Goal: Book appointment/travel/reservation

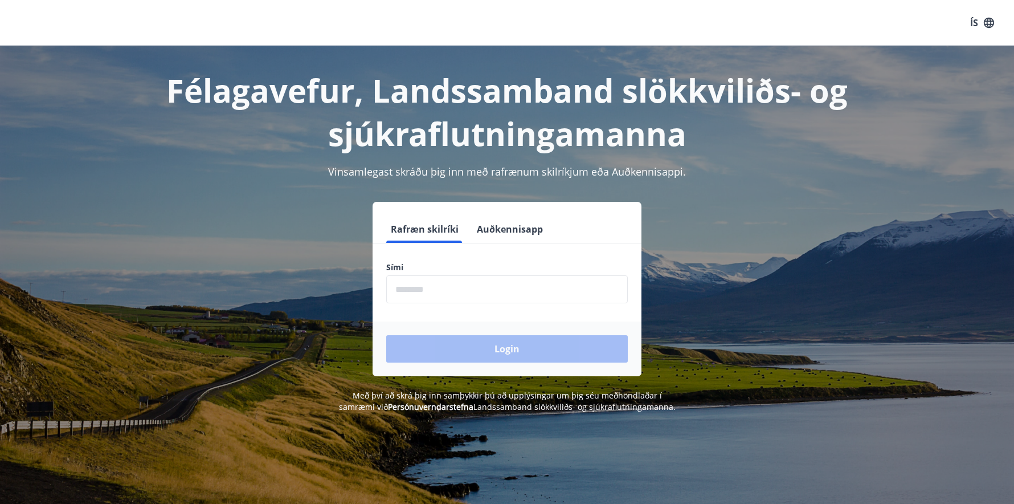
click at [484, 296] on input "phone" at bounding box center [507, 289] width 242 height 28
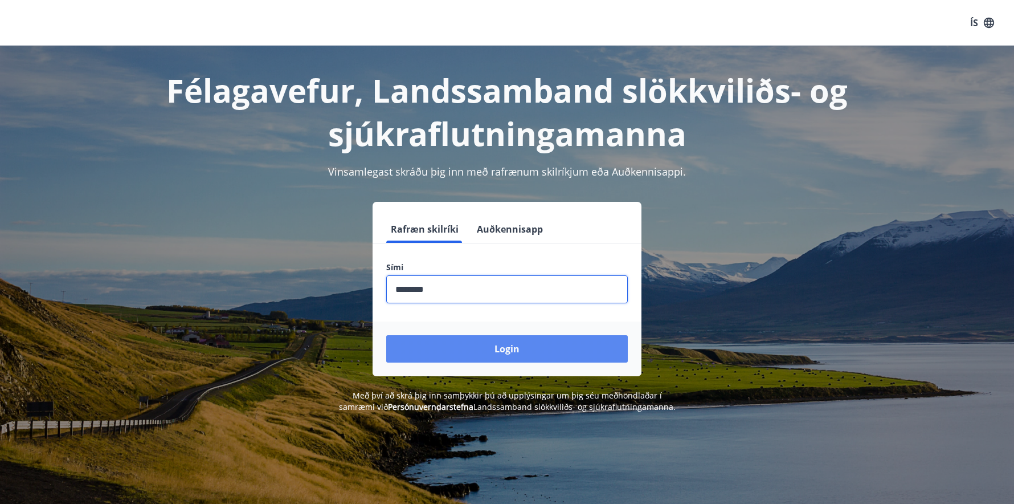
type input "********"
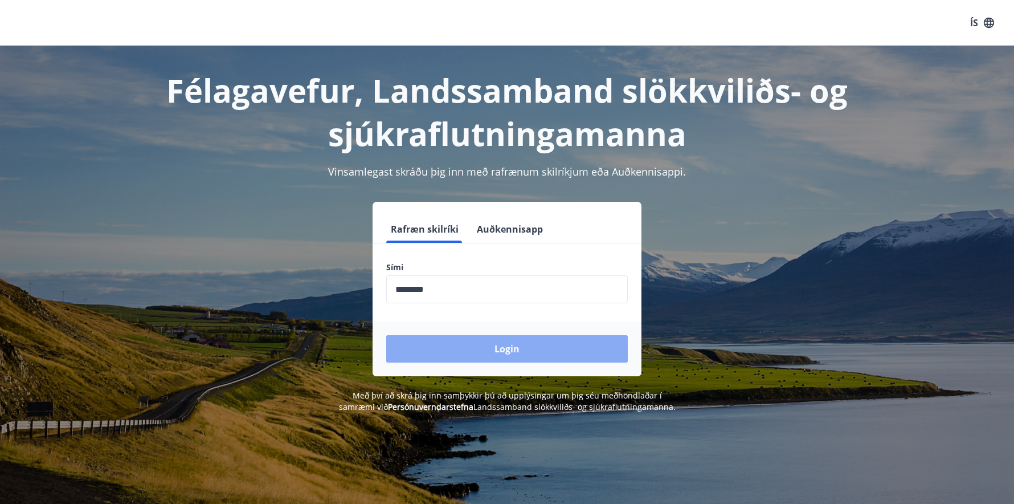
click at [485, 351] on button "Login" at bounding box center [507, 348] width 242 height 27
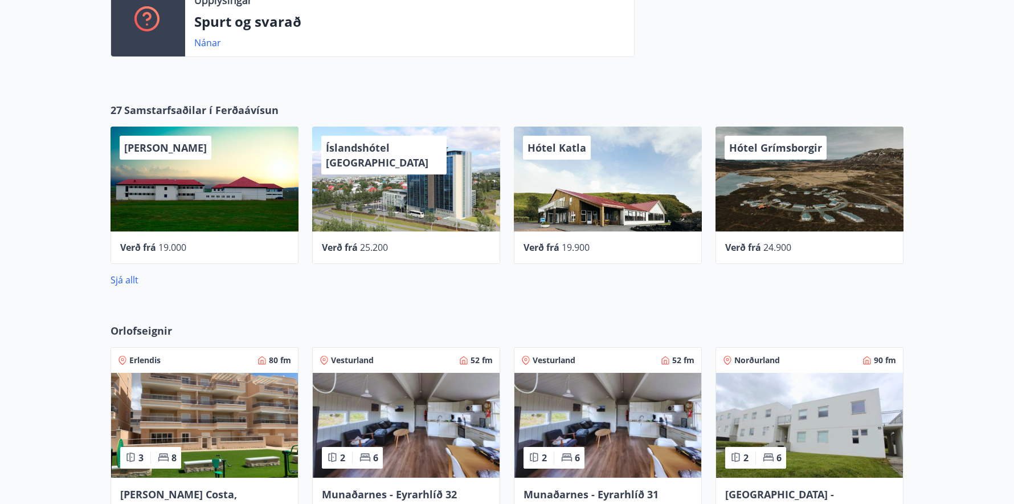
scroll to position [335, 0]
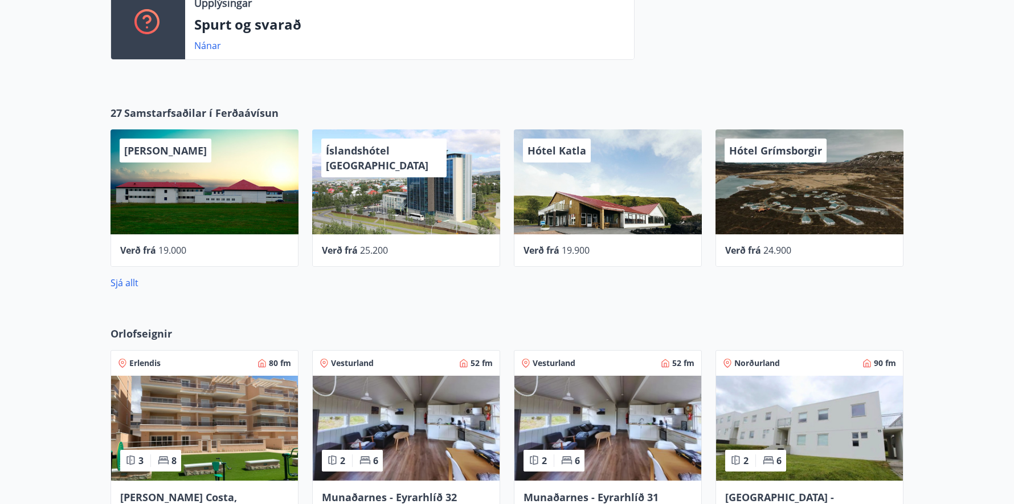
click at [378, 253] on span "25.200" at bounding box center [374, 250] width 28 height 13
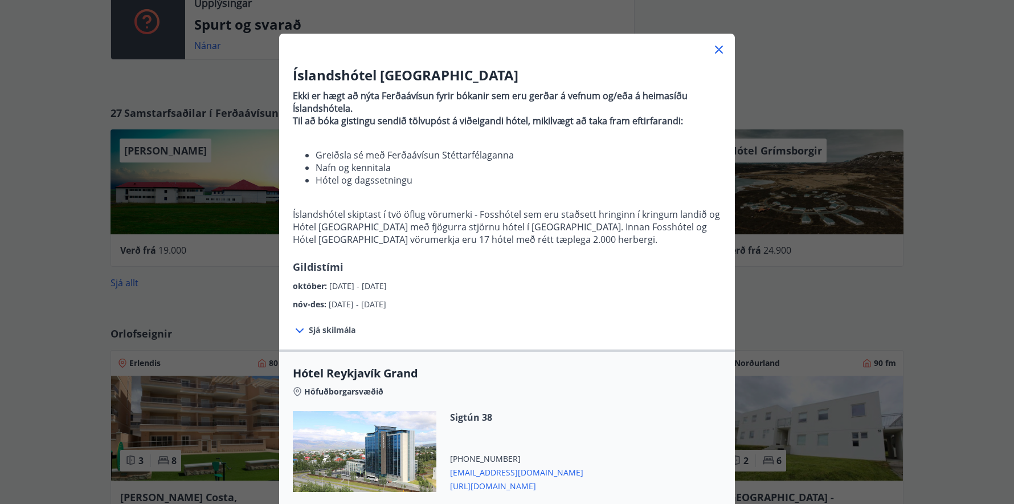
scroll to position [0, 0]
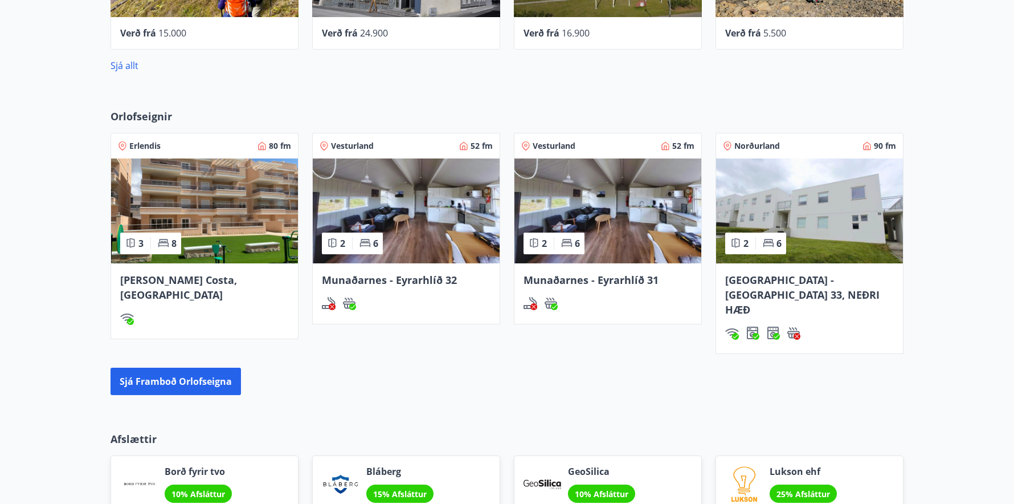
scroll to position [556, 0]
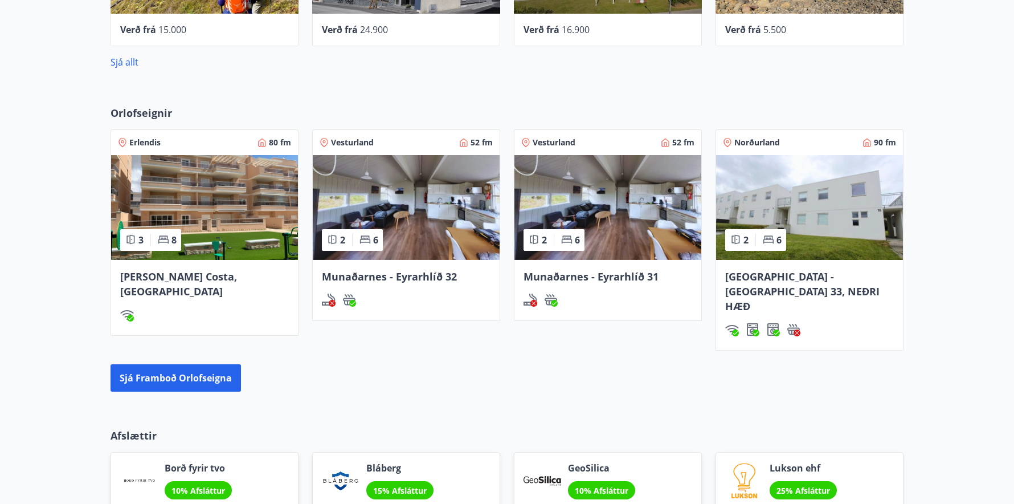
click at [201, 277] on span "[PERSON_NAME] Costa, [GEOGRAPHIC_DATA]" at bounding box center [178, 284] width 117 height 28
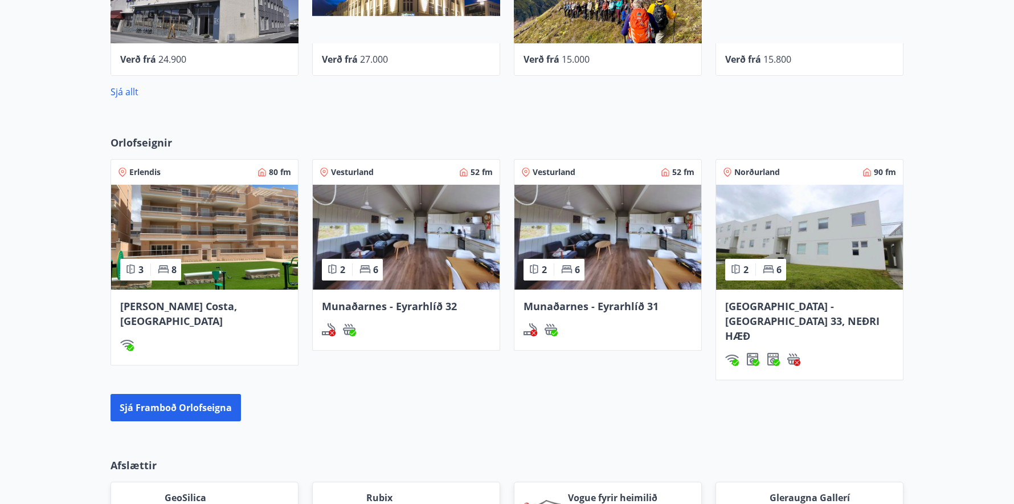
scroll to position [533, 0]
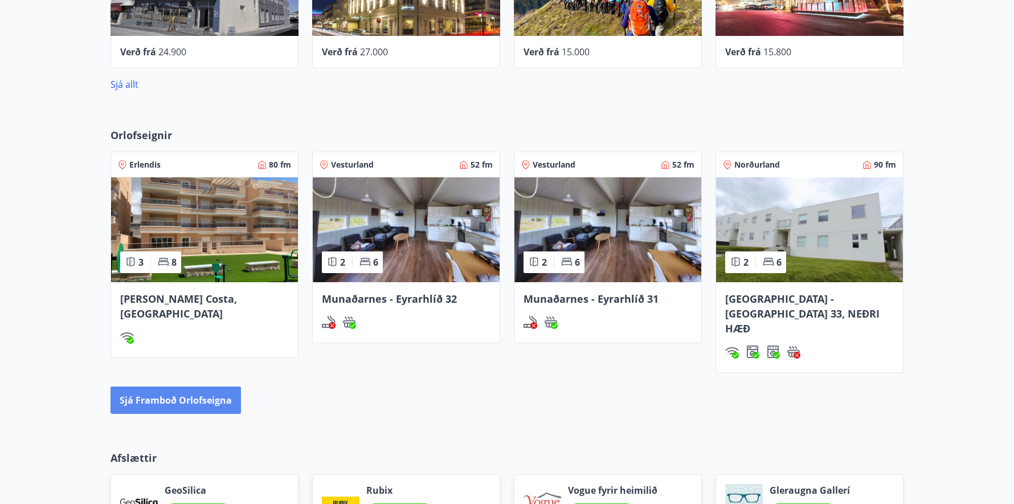
click at [141, 386] on button "Sjá framboð orlofseigna" at bounding box center [176, 399] width 130 height 27
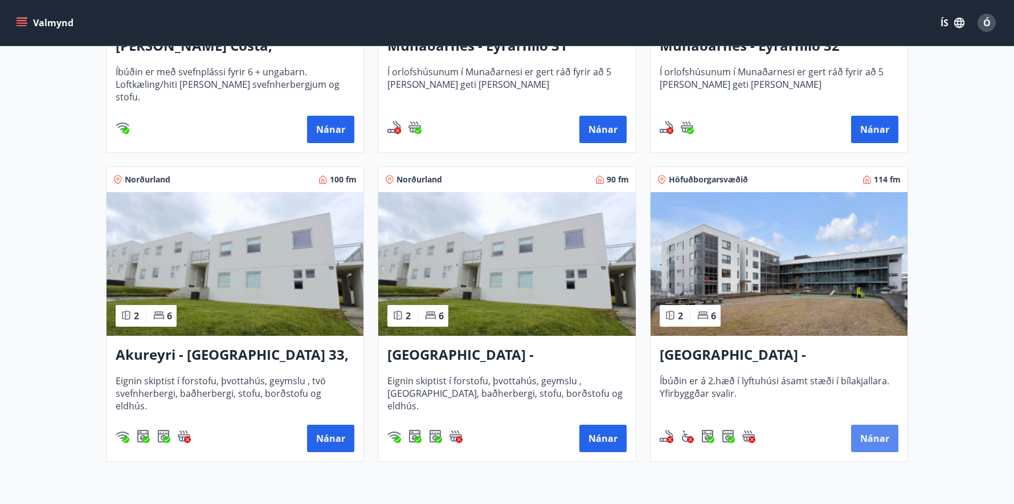
scroll to position [405, 0]
click at [875, 434] on button "Nánar" at bounding box center [874, 437] width 47 height 27
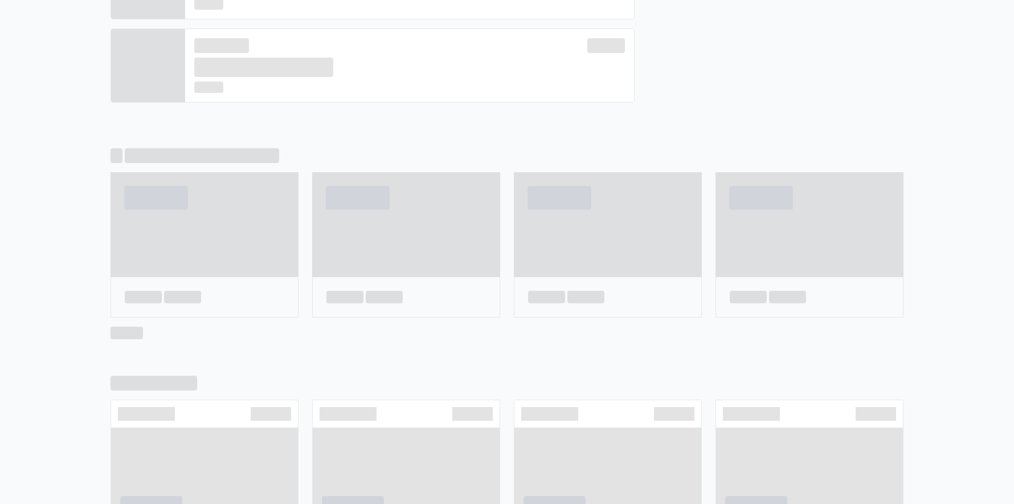
scroll to position [542, 0]
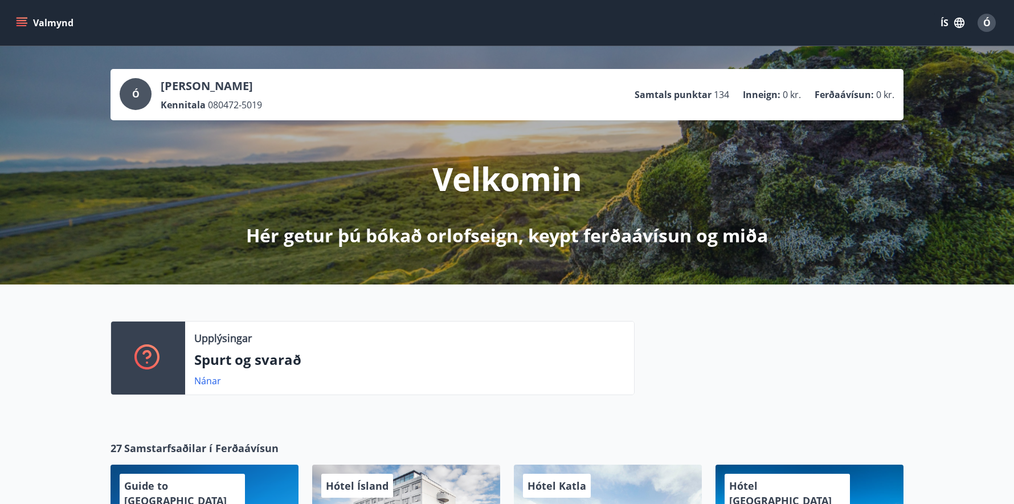
click at [24, 20] on icon "menu" at bounding box center [22, 20] width 10 height 1
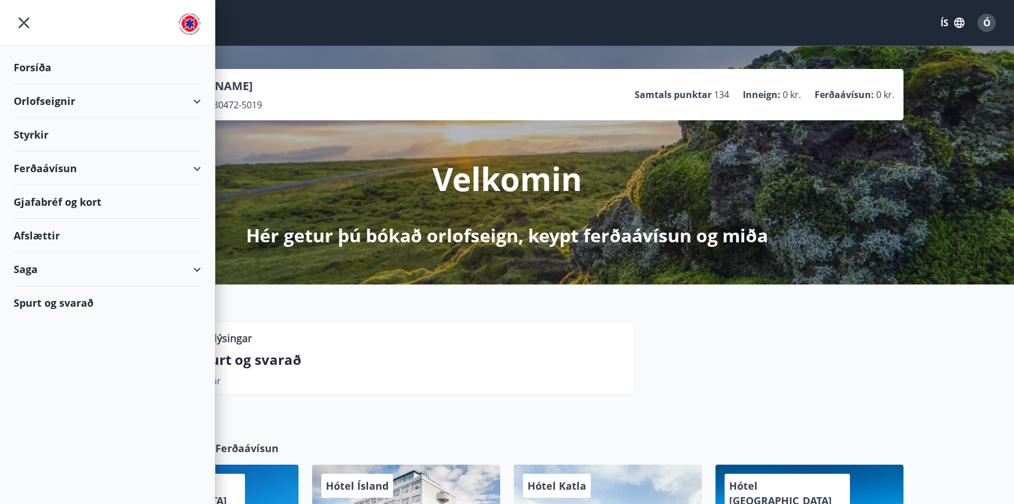
click at [198, 102] on div "Orlofseignir" at bounding box center [107, 101] width 187 height 34
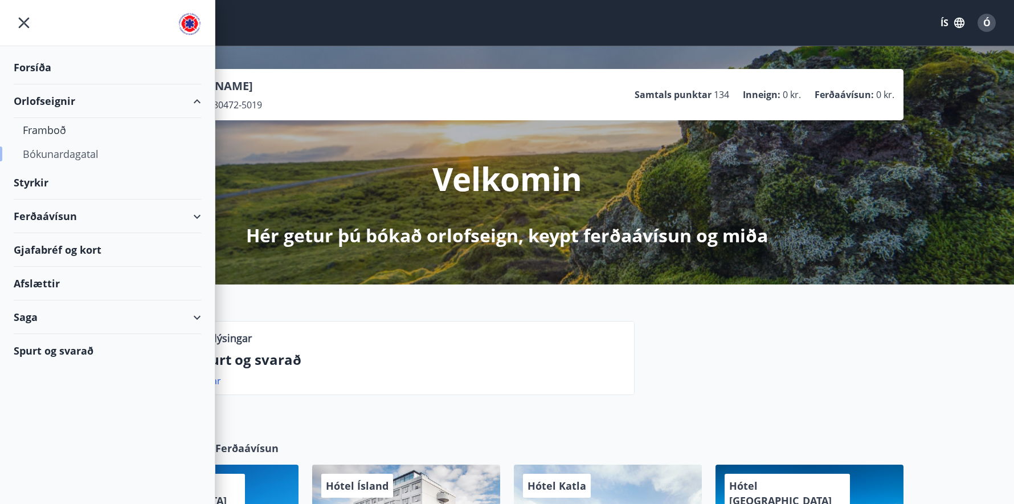
click at [61, 156] on div "Bókunardagatal" at bounding box center [107, 154] width 169 height 24
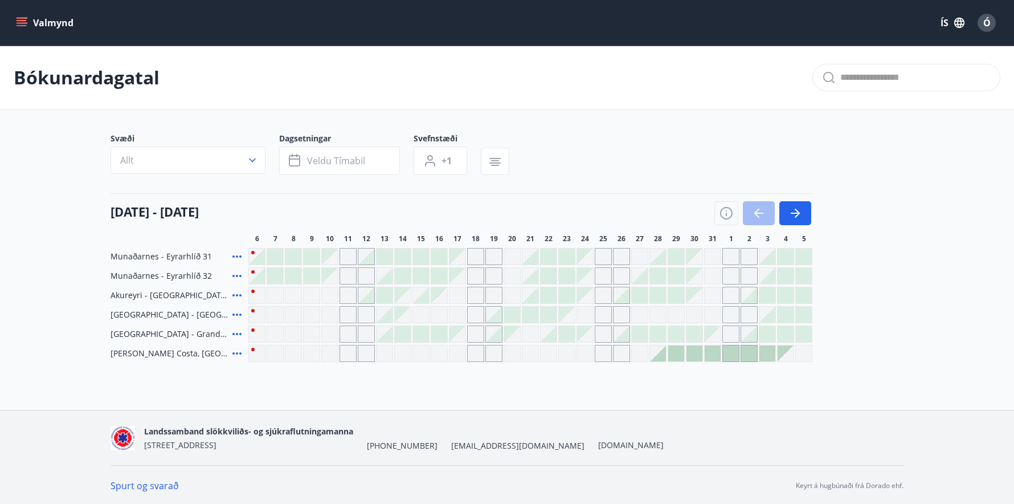
scroll to position [2, 0]
click at [404, 333] on div at bounding box center [403, 332] width 16 height 16
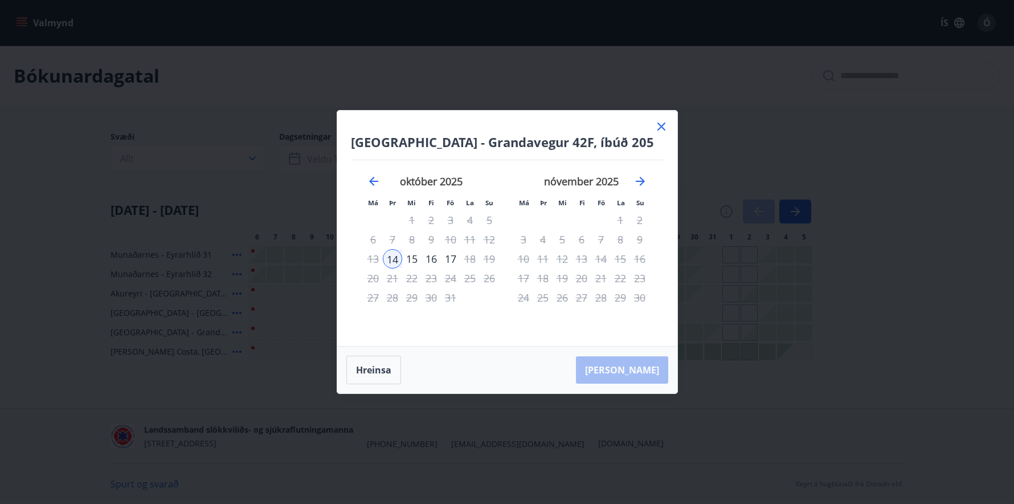
click at [661, 127] on icon at bounding box center [661, 127] width 2 height 2
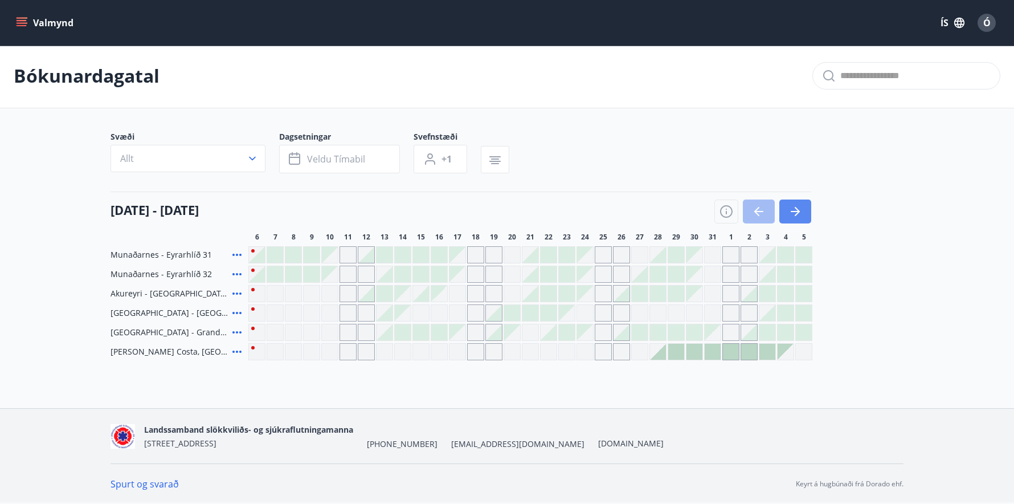
click at [796, 217] on icon "button" at bounding box center [796, 212] width 14 height 14
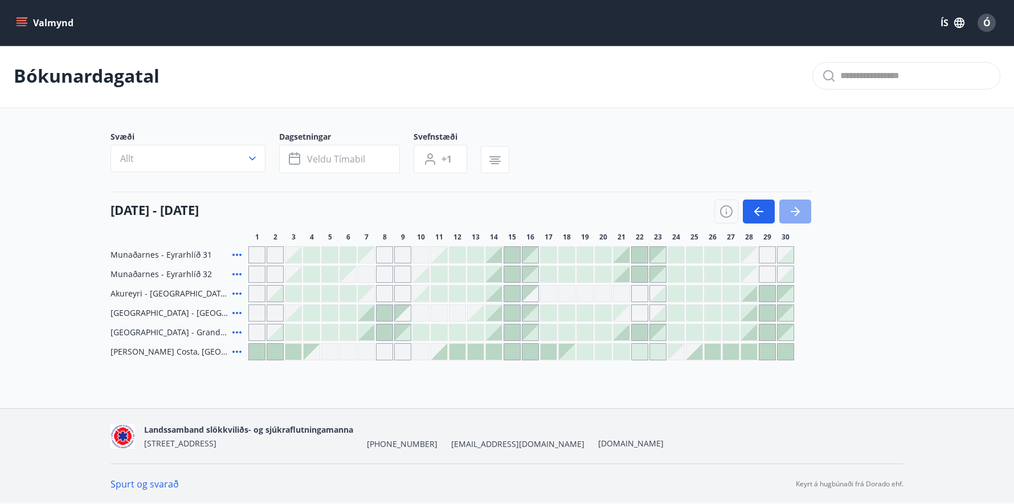
click at [797, 219] on button "button" at bounding box center [796, 211] width 32 height 24
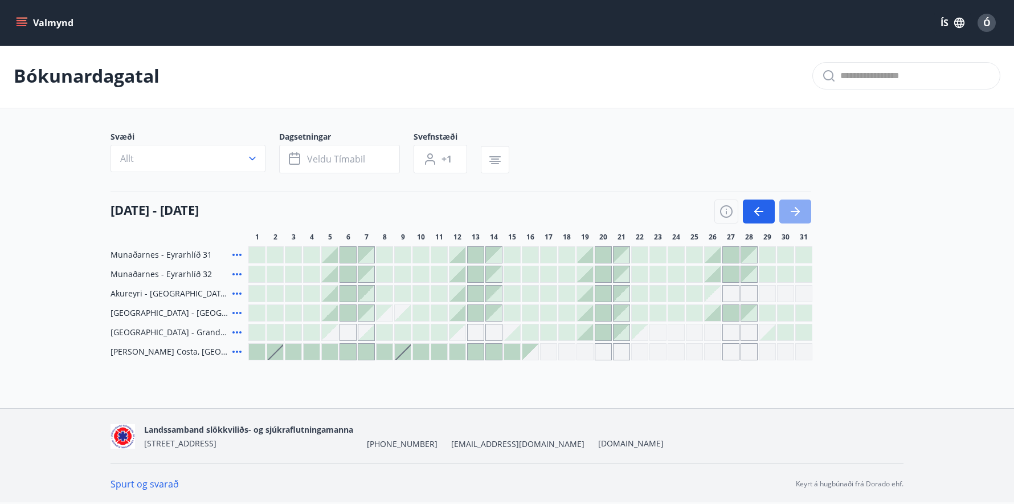
click at [797, 217] on icon "button" at bounding box center [796, 212] width 14 height 14
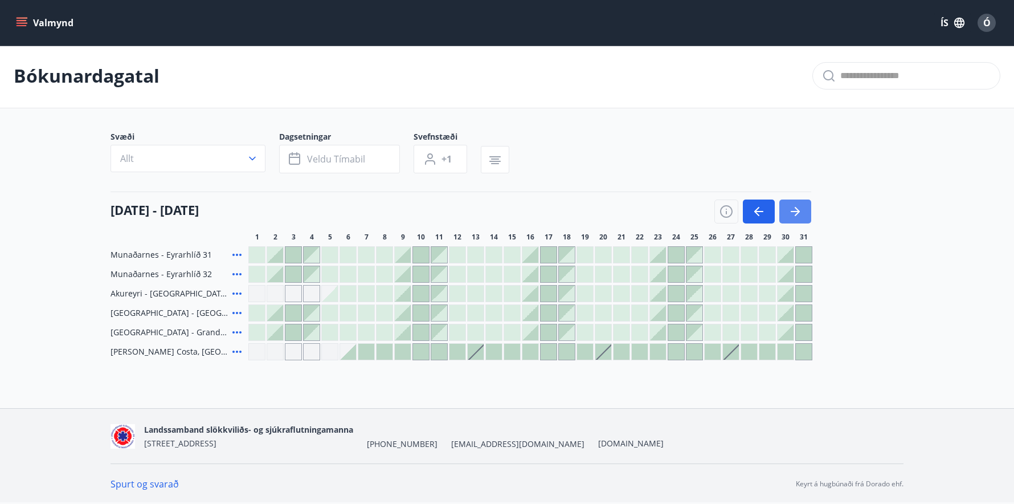
click at [797, 217] on icon "button" at bounding box center [796, 212] width 14 height 14
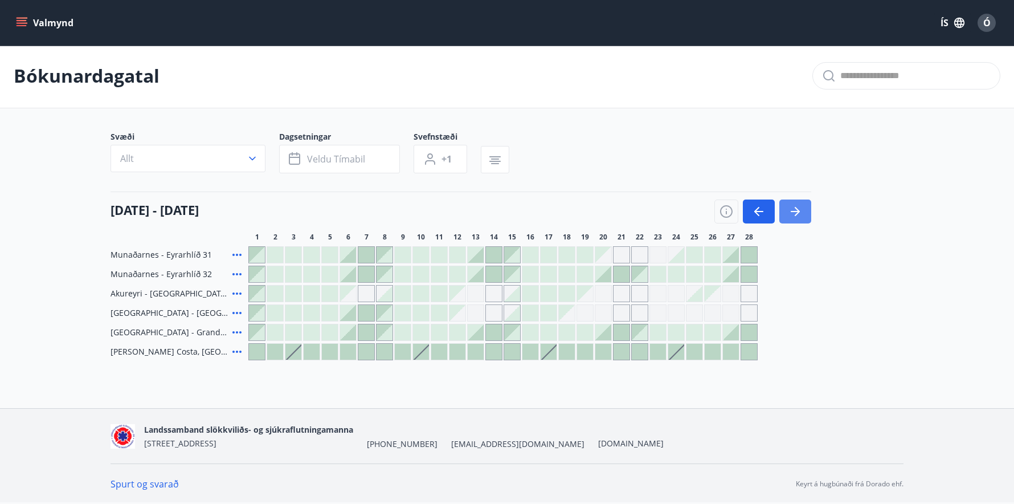
click at [797, 217] on icon "button" at bounding box center [796, 212] width 14 height 14
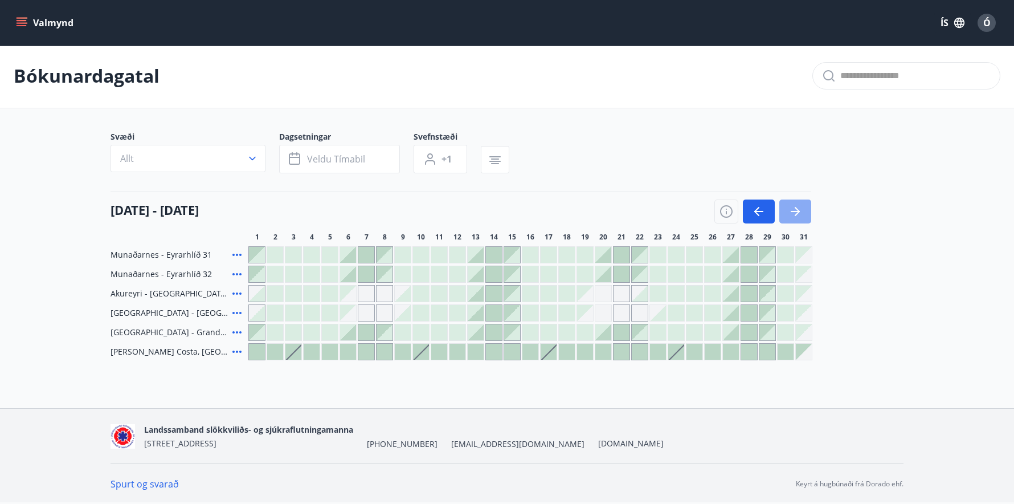
click at [797, 217] on icon "button" at bounding box center [796, 212] width 14 height 14
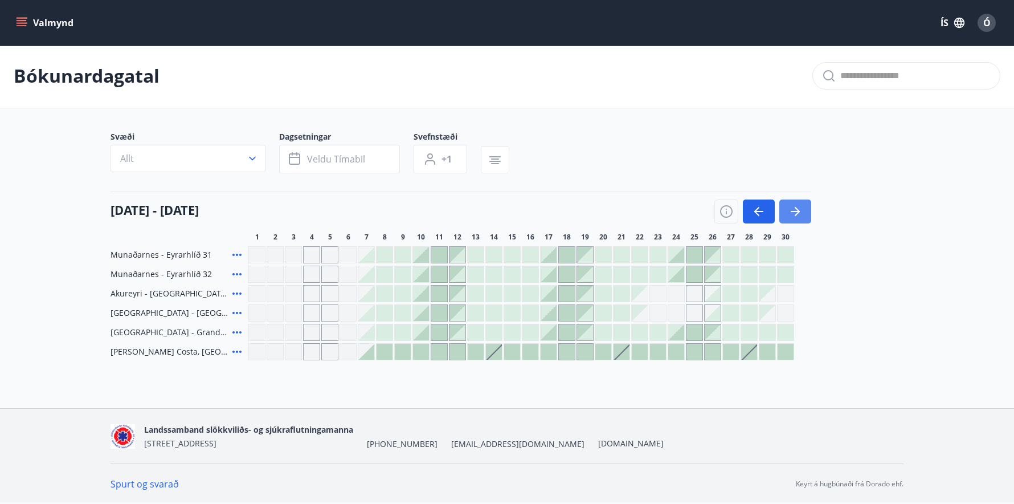
click at [797, 217] on icon "button" at bounding box center [796, 212] width 14 height 14
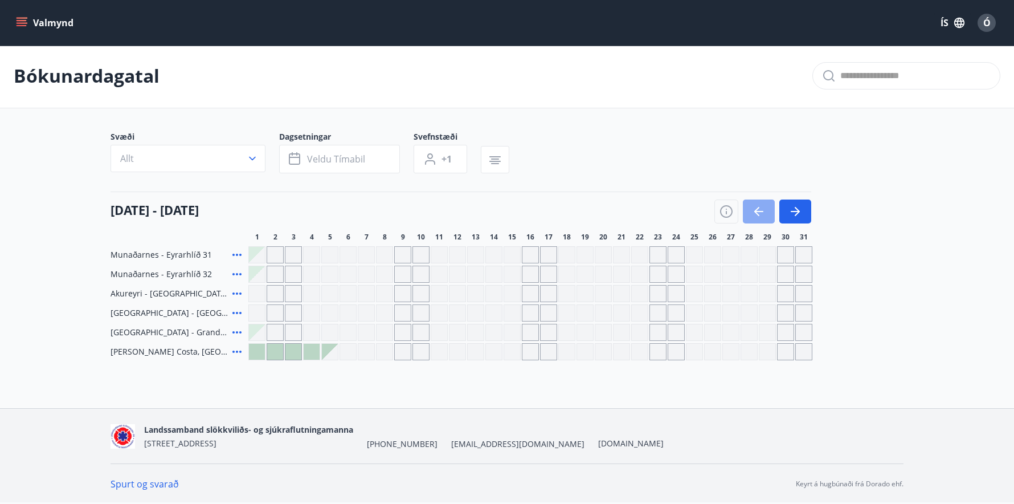
click at [756, 206] on icon "button" at bounding box center [759, 212] width 14 height 14
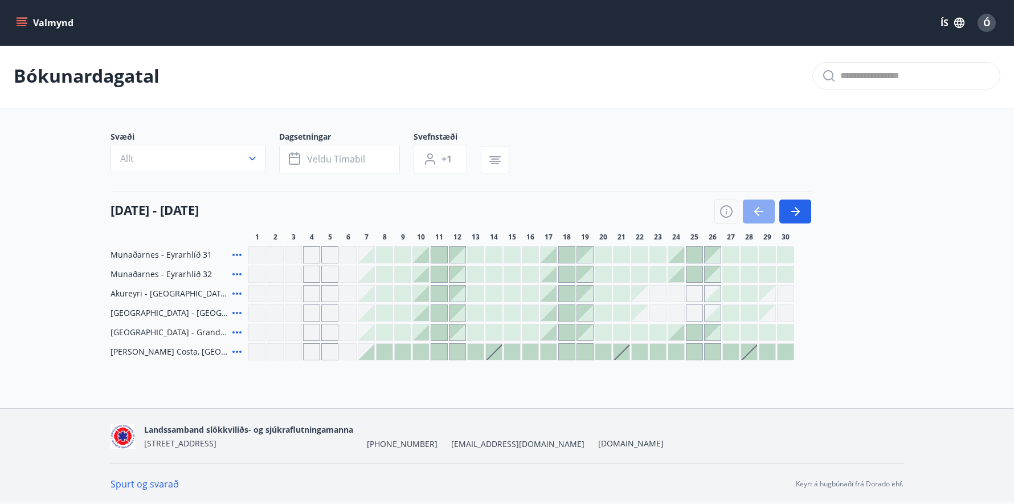
click at [756, 206] on icon "button" at bounding box center [759, 212] width 14 height 14
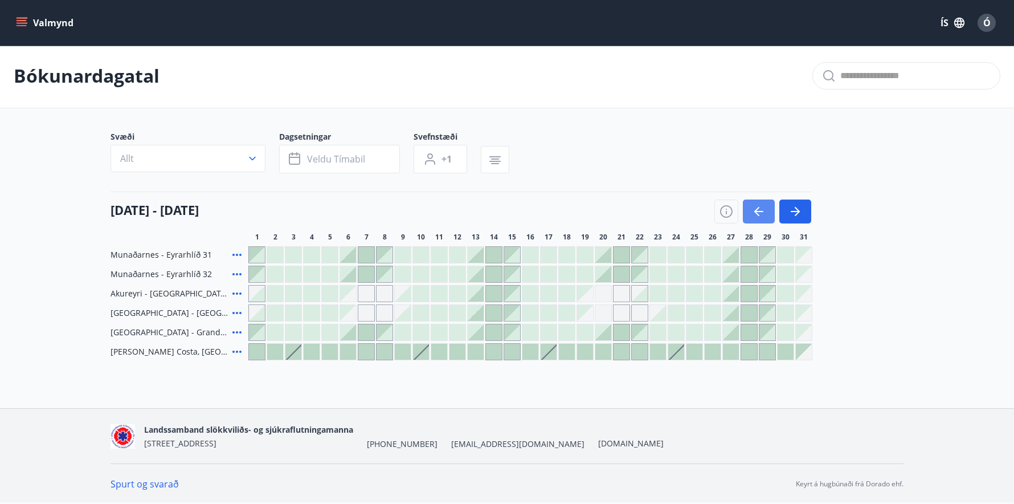
click at [756, 206] on icon "button" at bounding box center [759, 212] width 14 height 14
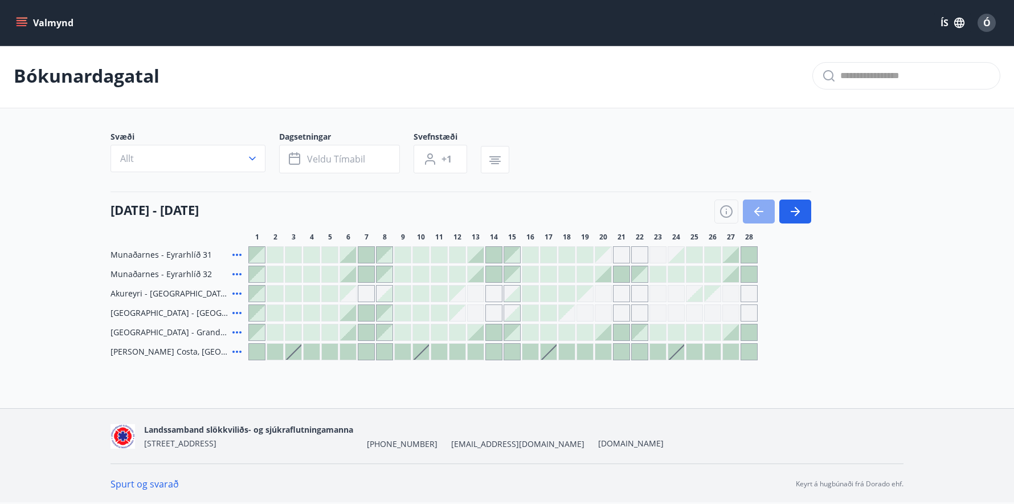
click at [756, 206] on icon "button" at bounding box center [759, 212] width 14 height 14
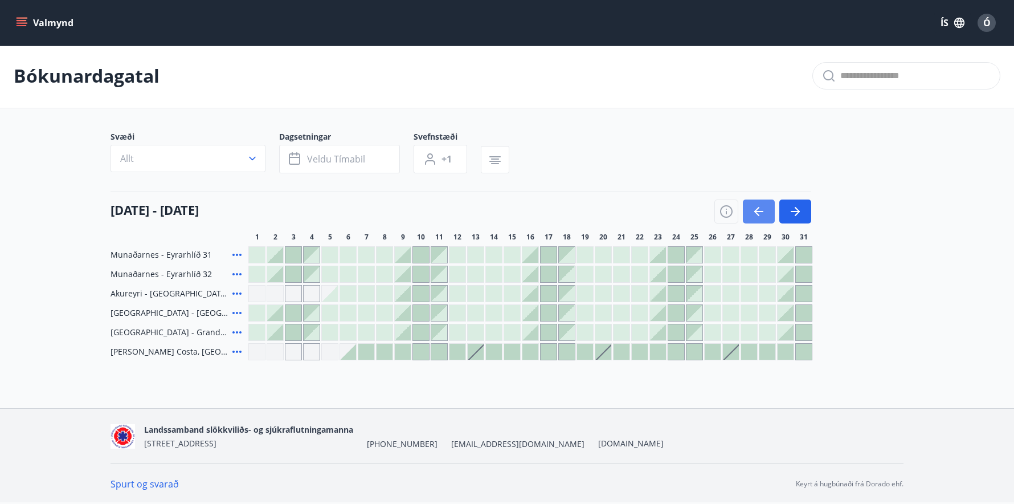
click at [756, 211] on icon "button" at bounding box center [757, 211] width 5 height 9
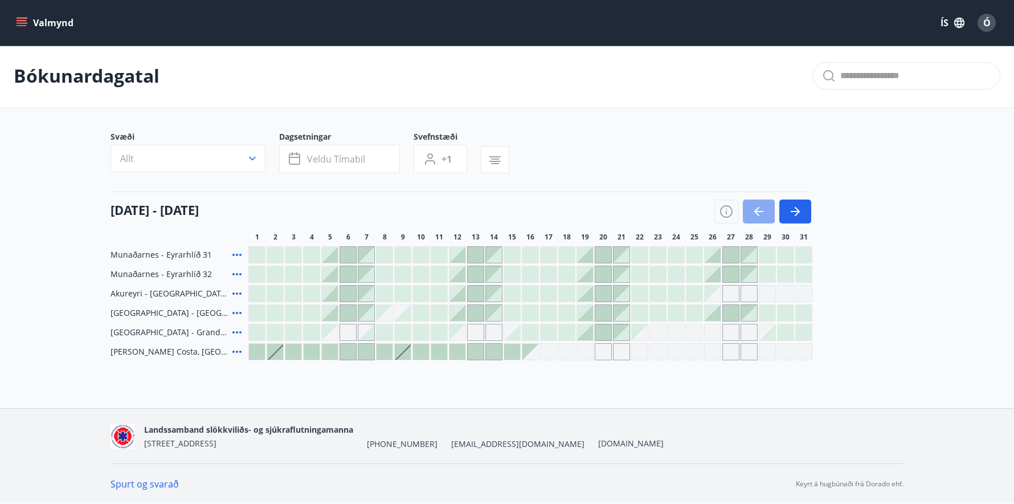
click at [756, 211] on icon "button" at bounding box center [757, 211] width 5 height 9
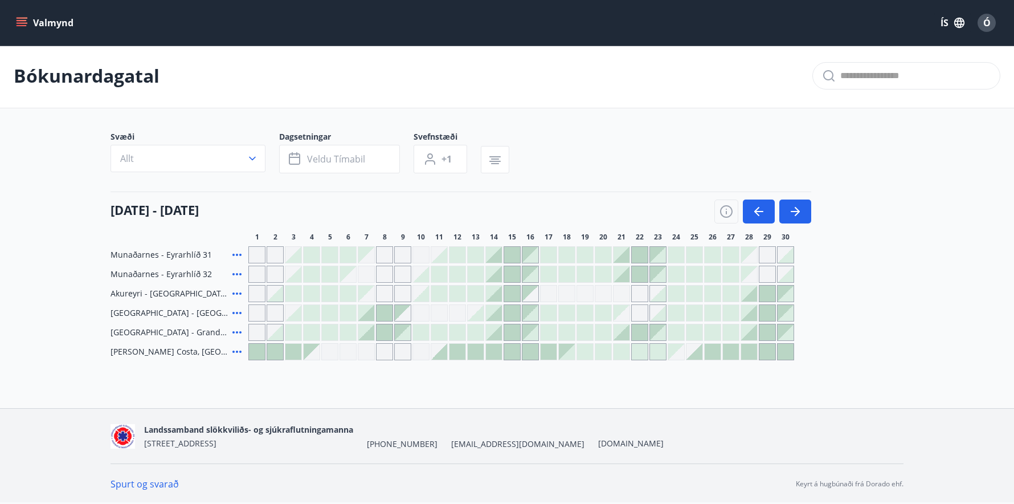
click at [454, 293] on div at bounding box center [458, 294] width 16 height 16
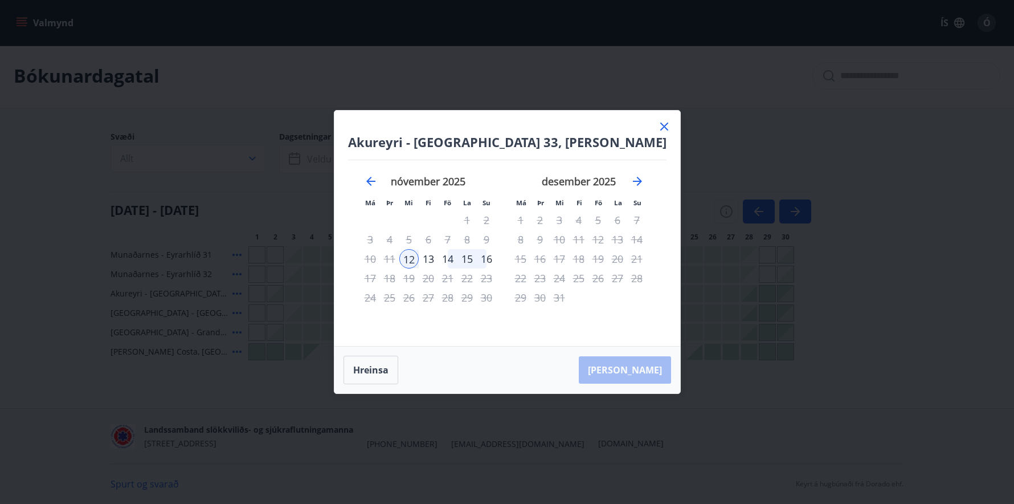
click at [662, 124] on icon at bounding box center [665, 127] width 14 height 14
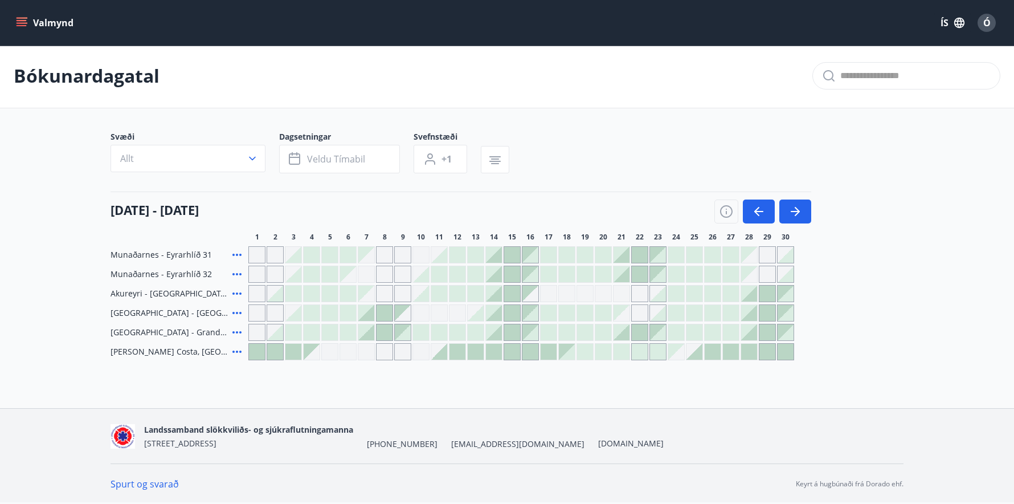
click at [386, 333] on div at bounding box center [385, 332] width 16 height 16
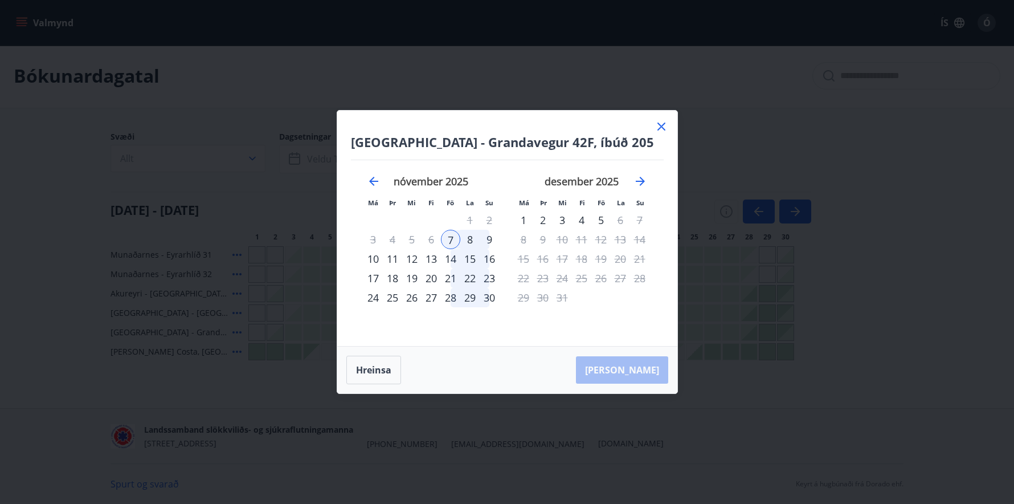
click at [471, 240] on div "8" at bounding box center [469, 239] width 19 height 19
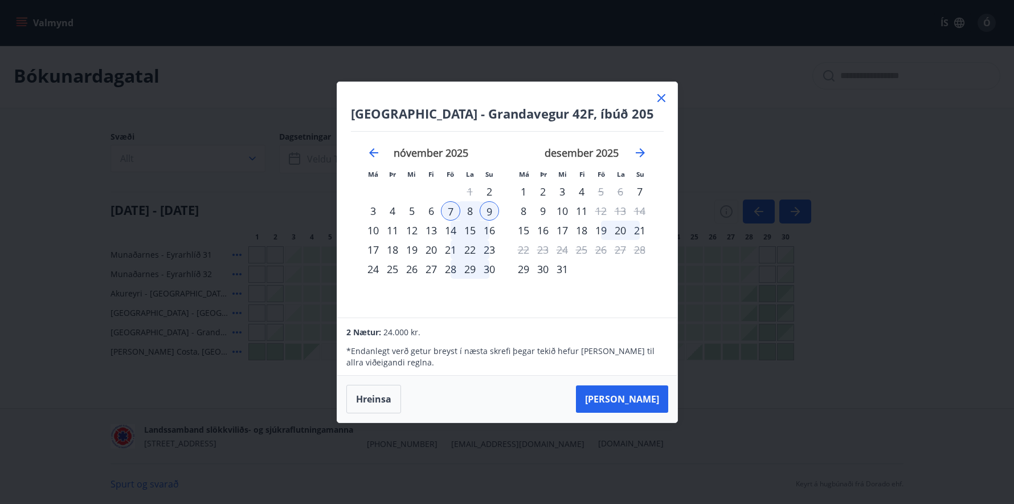
click at [662, 94] on icon at bounding box center [662, 98] width 14 height 14
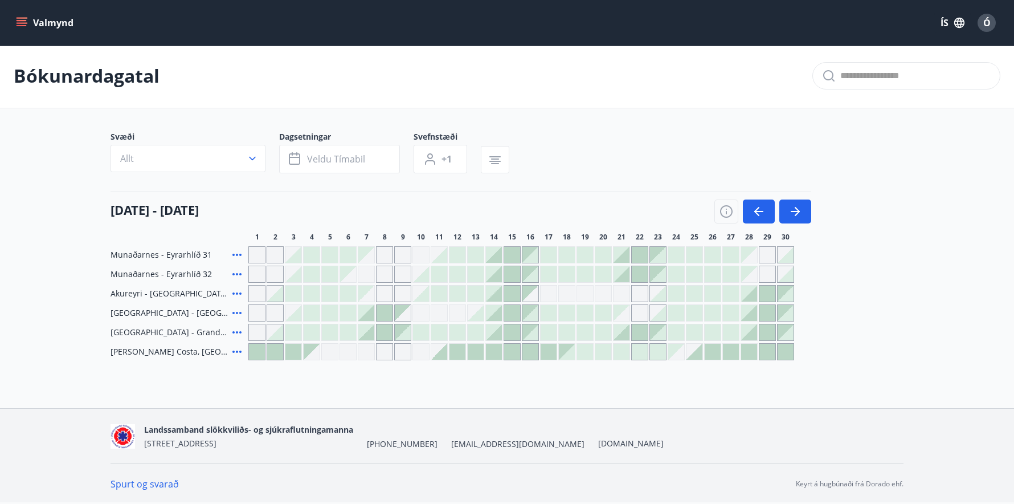
click at [352, 312] on div at bounding box center [348, 313] width 16 height 16
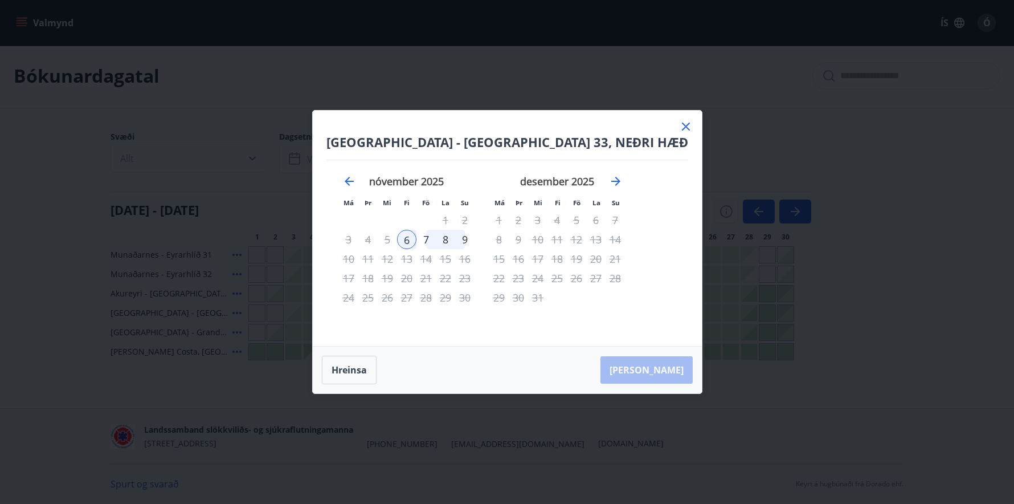
click at [436, 240] on div "7" at bounding box center [426, 239] width 19 height 19
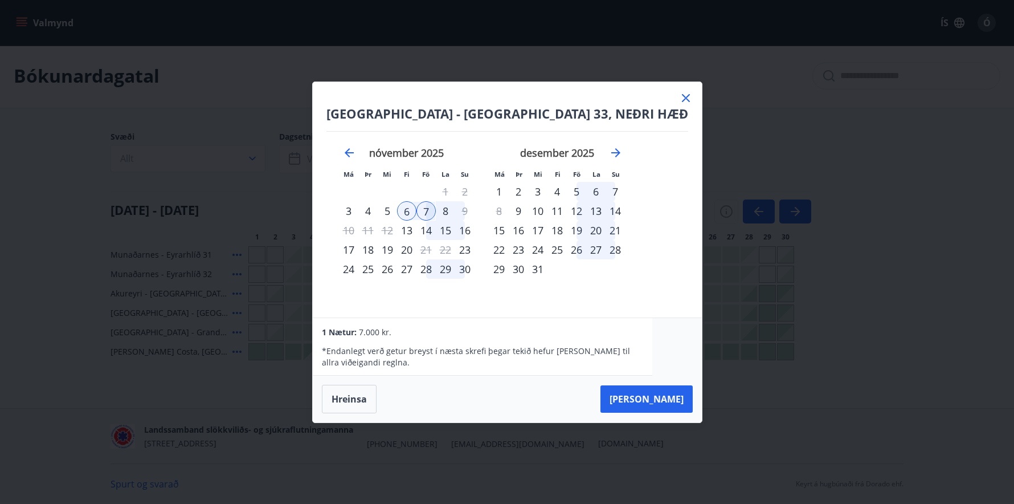
click at [682, 100] on icon at bounding box center [686, 98] width 8 height 8
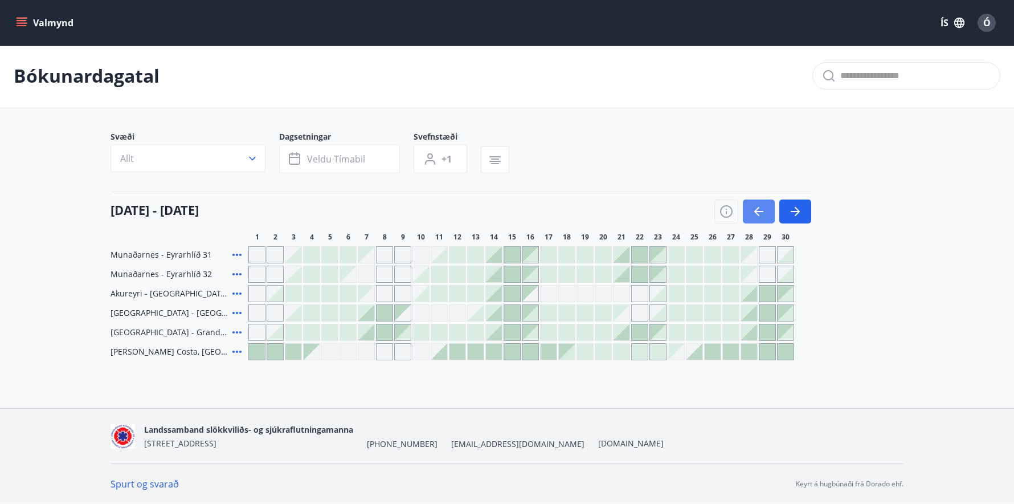
click at [763, 211] on icon "button" at bounding box center [759, 211] width 9 height 1
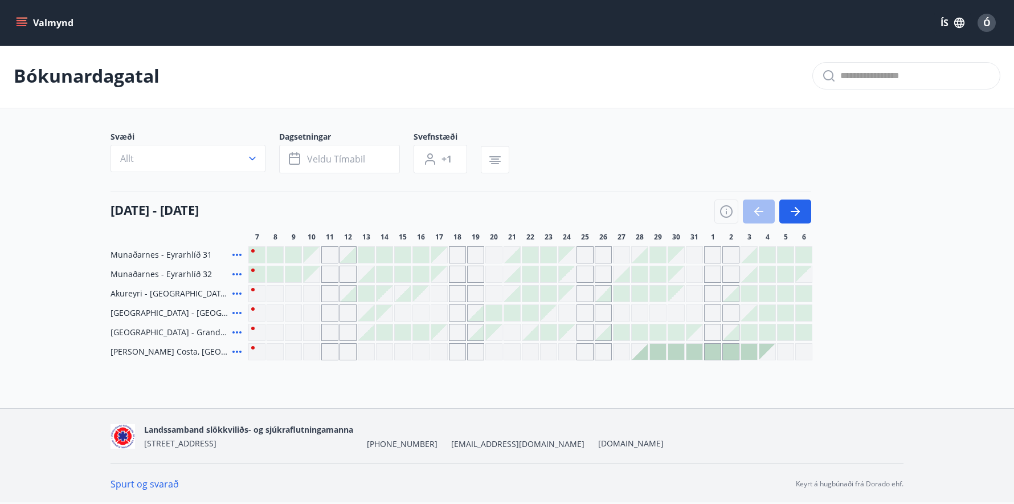
click at [277, 332] on div "Gráir dagar eru ekki bókanlegir" at bounding box center [275, 332] width 17 height 17
click at [370, 336] on div at bounding box center [366, 332] width 16 height 16
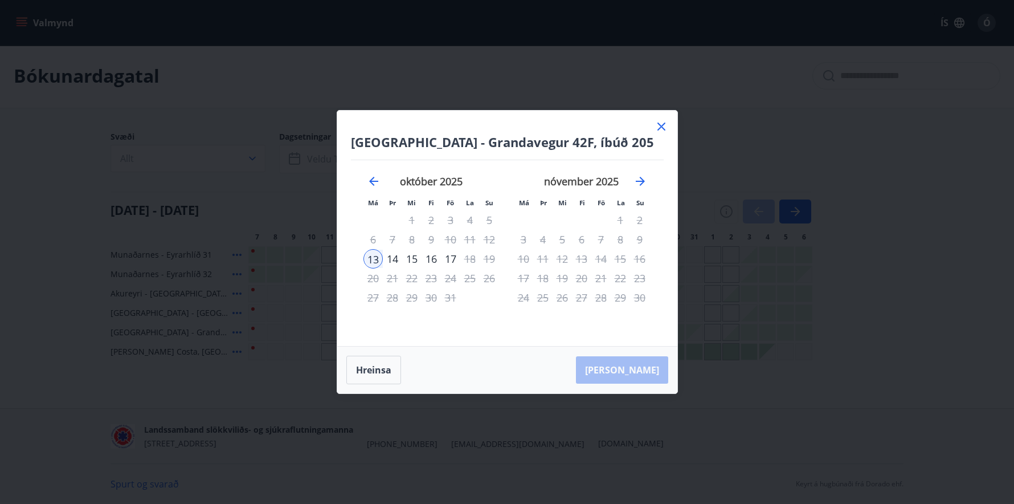
click at [394, 259] on div "14" at bounding box center [392, 258] width 19 height 19
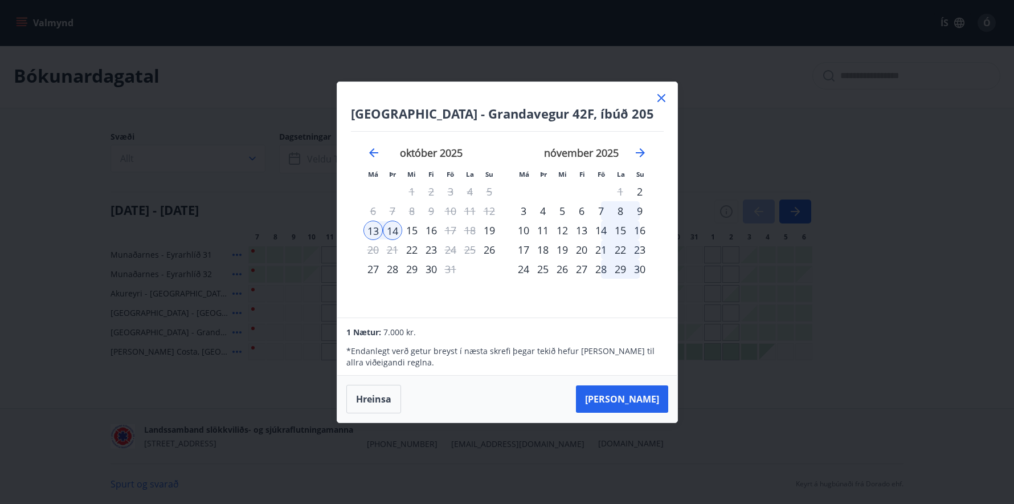
click at [662, 96] on icon at bounding box center [662, 98] width 8 height 8
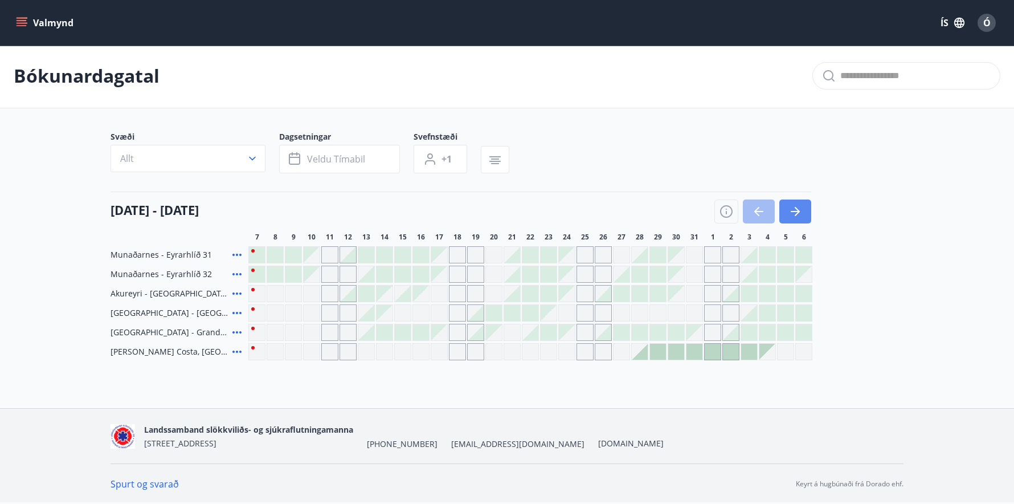
click at [794, 209] on icon "button" at bounding box center [796, 212] width 14 height 14
